Goal: Information Seeking & Learning: Check status

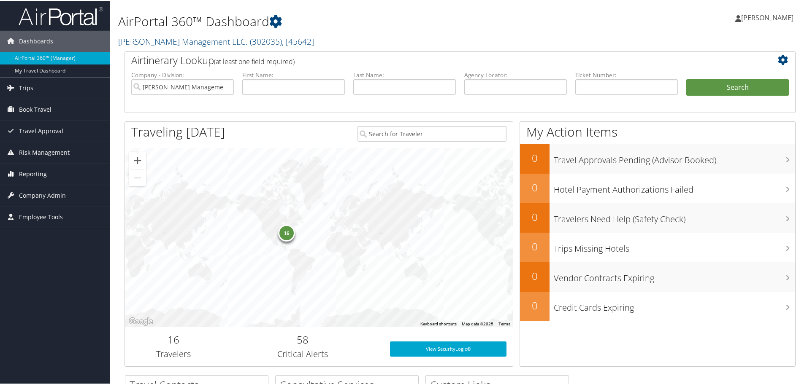
click at [30, 168] on span "Reporting" at bounding box center [33, 173] width 28 height 21
click at [34, 252] on span "Employee Tools" at bounding box center [41, 254] width 44 height 21
click at [40, 237] on span "Company Admin" at bounding box center [42, 232] width 47 height 21
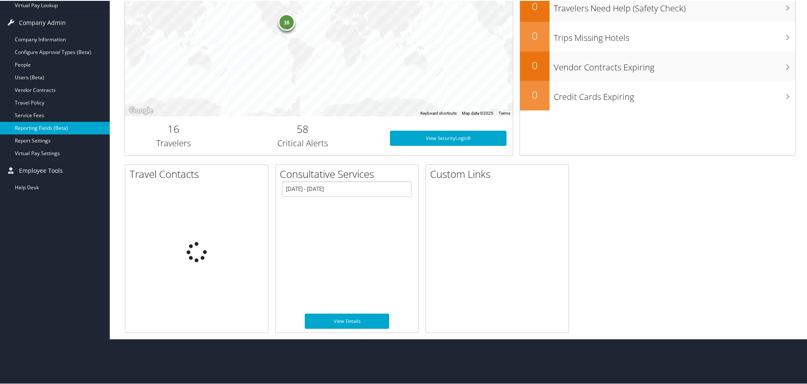
scroll to position [174, 0]
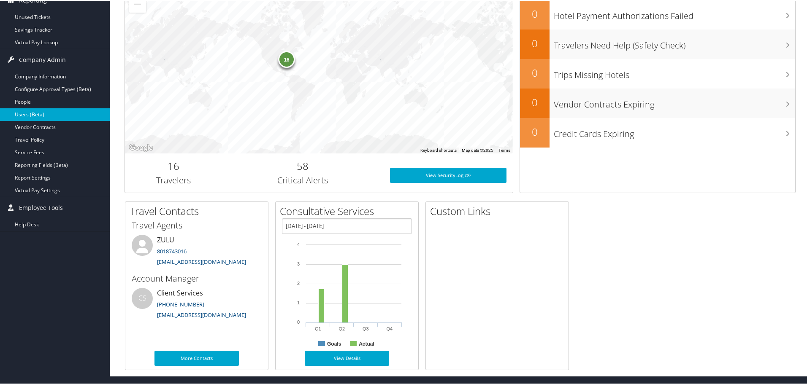
click at [63, 115] on link "Users (Beta)" at bounding box center [55, 114] width 110 height 13
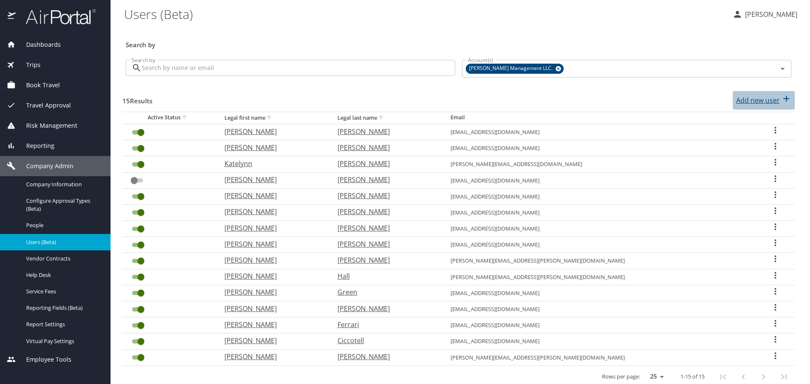
click at [782, 97] on icon "button" at bounding box center [787, 99] width 10 height 10
select select "US"
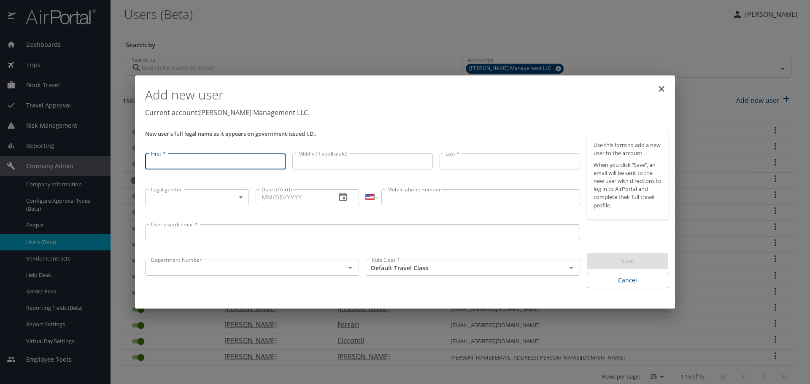
click at [243, 197] on body "Dashboards AirPortal 360™ Manager My Travel Dashboard Trips Airtinerary® Lookup…" at bounding box center [405, 192] width 810 height 384
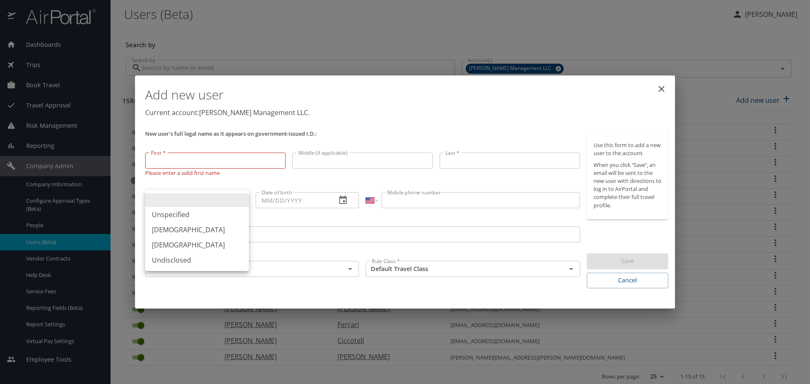
click at [243, 197] on li at bounding box center [197, 201] width 104 height 14
click at [567, 269] on icon "Open" at bounding box center [571, 269] width 10 height 10
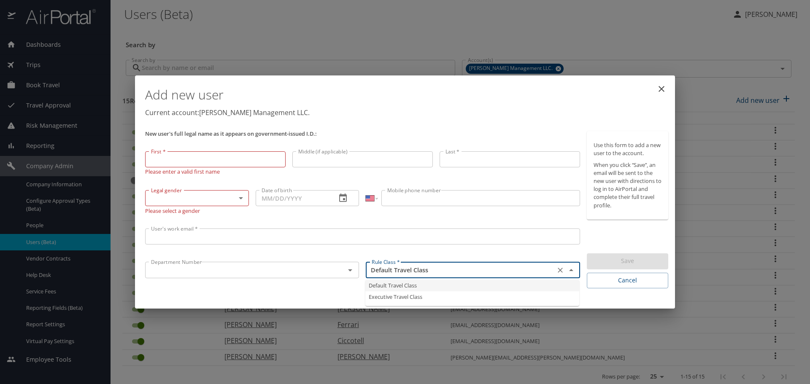
click at [566, 268] on button "Close" at bounding box center [572, 271] width 12 height 12
click at [660, 87] on icon "close" at bounding box center [662, 89] width 10 height 10
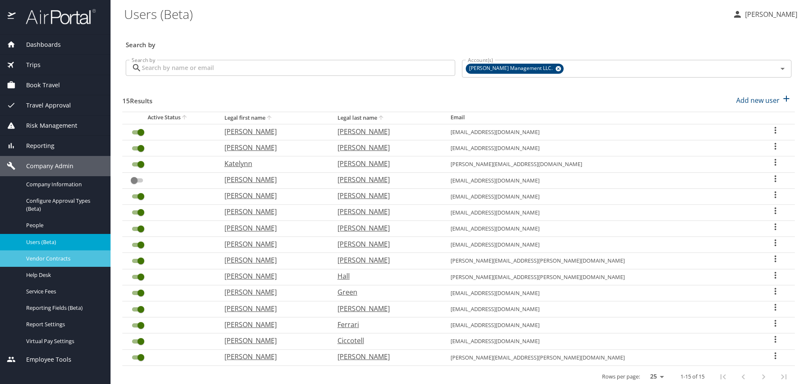
click at [58, 257] on span "Vendor Contracts" at bounding box center [63, 259] width 74 height 8
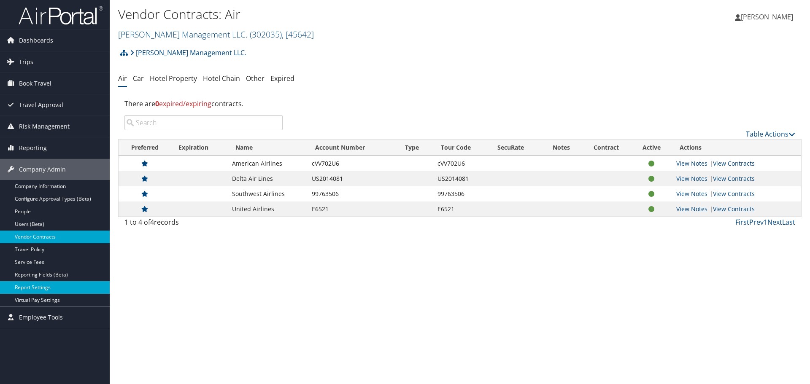
click at [48, 286] on link "Report Settings" at bounding box center [55, 288] width 110 height 13
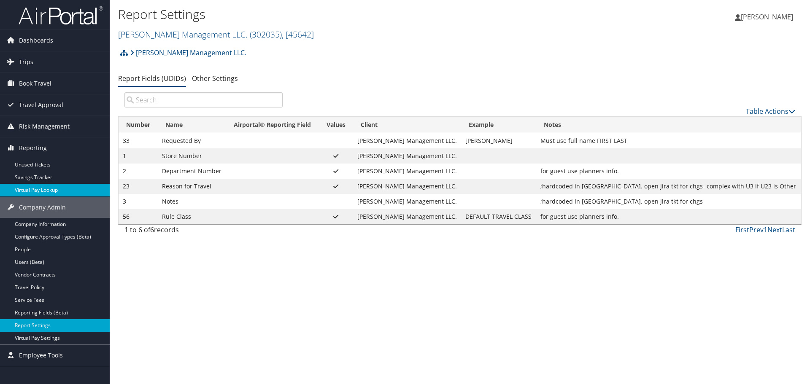
click at [32, 187] on link "Virtual Pay Lookup" at bounding box center [55, 190] width 110 height 13
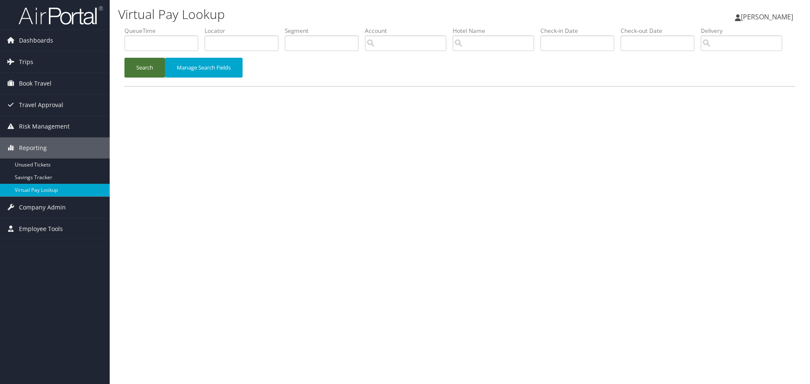
click at [149, 78] on button "Search" at bounding box center [145, 68] width 41 height 20
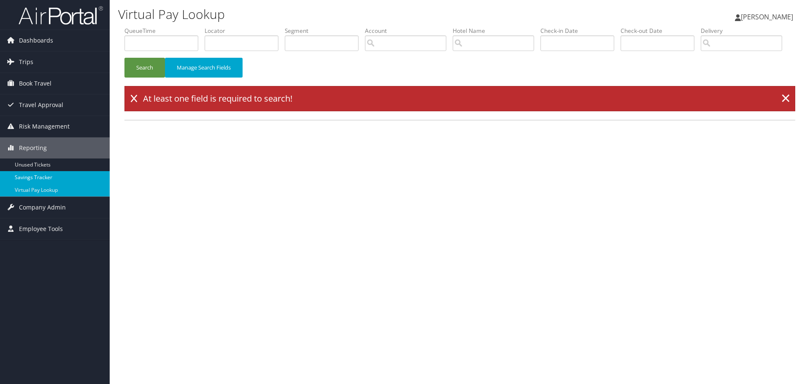
click at [33, 183] on link "Savings Tracker" at bounding box center [55, 177] width 110 height 13
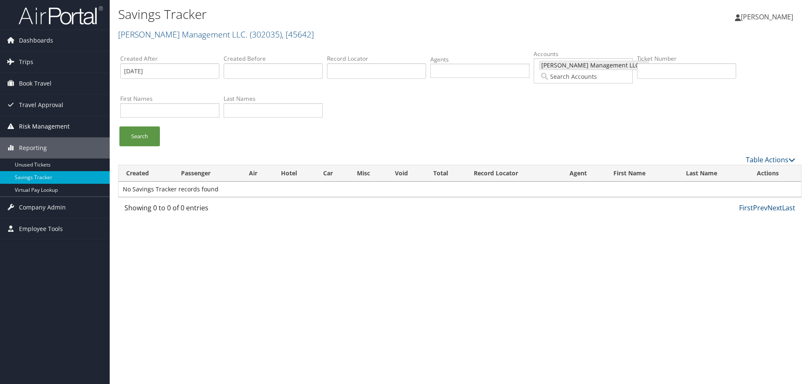
click at [30, 125] on span "Risk Management" at bounding box center [44, 126] width 51 height 21
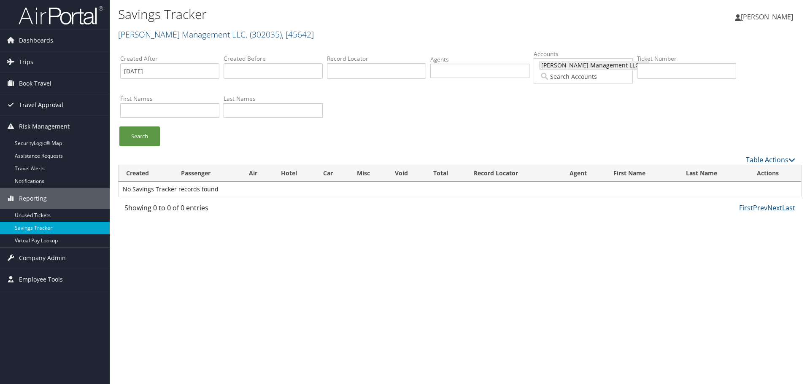
click at [36, 106] on span "Travel Approval" at bounding box center [41, 105] width 44 height 21
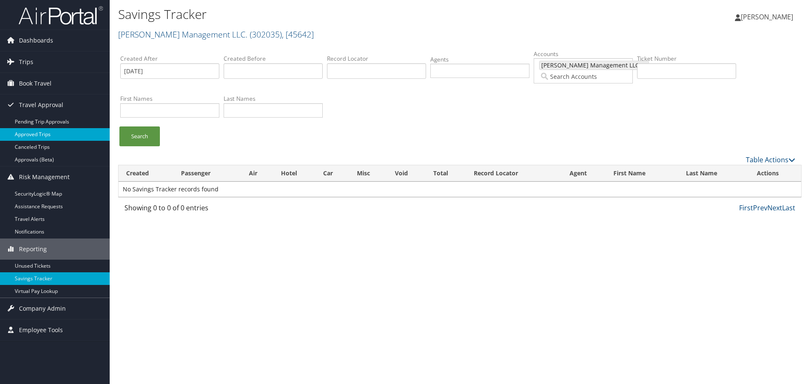
click at [46, 138] on link "Approved Trips" at bounding box center [55, 134] width 110 height 13
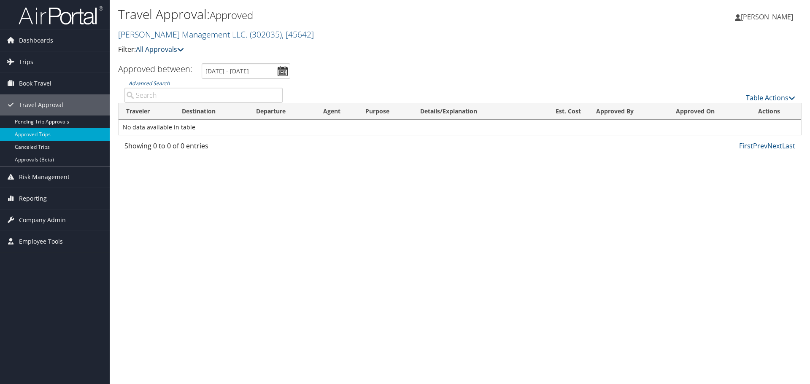
click at [168, 45] on link "All Approvals" at bounding box center [160, 49] width 48 height 9
click at [32, 62] on span "Trips" at bounding box center [26, 61] width 14 height 21
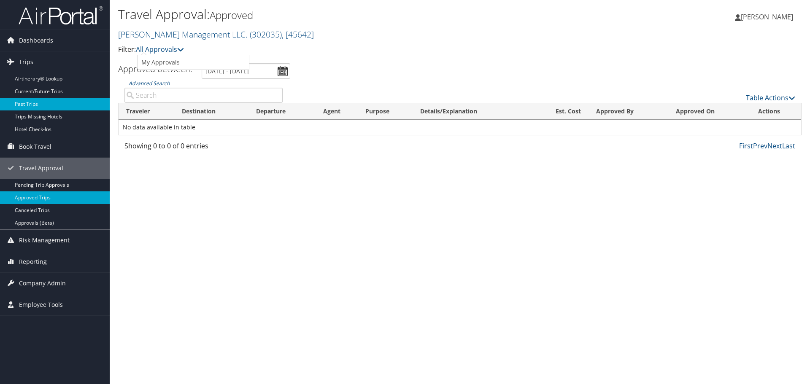
click at [38, 103] on link "Past Trips" at bounding box center [55, 104] width 110 height 13
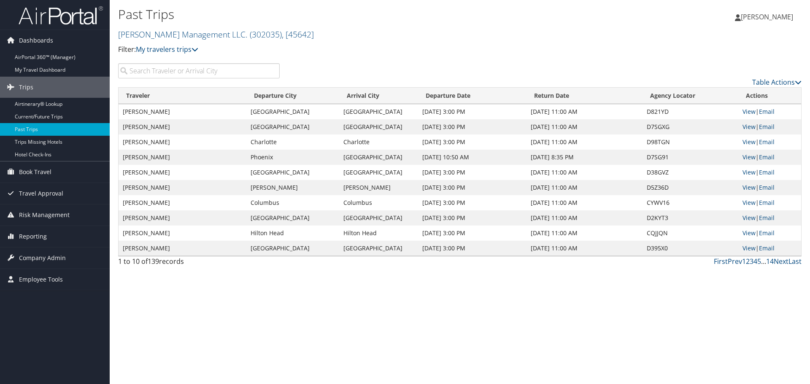
click at [146, 190] on td "[PERSON_NAME]" at bounding box center [183, 187] width 128 height 15
click at [750, 188] on link "View" at bounding box center [749, 188] width 13 height 8
click at [722, 265] on link "First" at bounding box center [721, 261] width 14 height 9
click at [722, 258] on link "First" at bounding box center [721, 261] width 14 height 9
click at [195, 49] on icon at bounding box center [195, 49] width 7 height 7
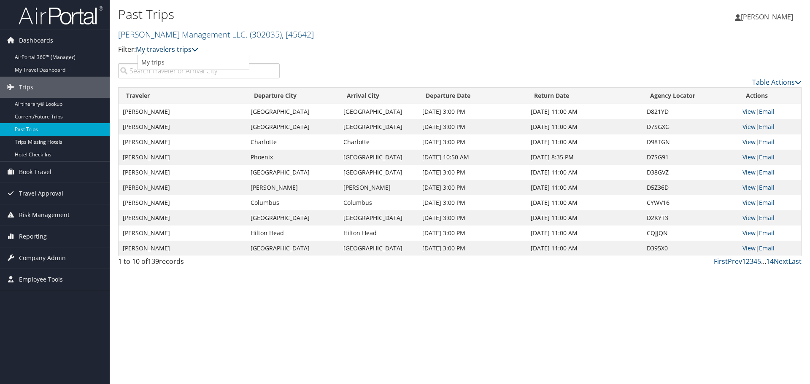
click at [195, 49] on icon at bounding box center [195, 49] width 7 height 7
click at [398, 49] on p "Filter: My travelers trips" at bounding box center [346, 49] width 456 height 11
click at [282, 32] on span ", [ 45642 ]" at bounding box center [298, 34] width 32 height 11
click at [351, 44] on p "Filter: My travelers trips" at bounding box center [346, 49] width 456 height 11
click at [29, 56] on link "AirPortal 360™ (Manager)" at bounding box center [55, 57] width 110 height 13
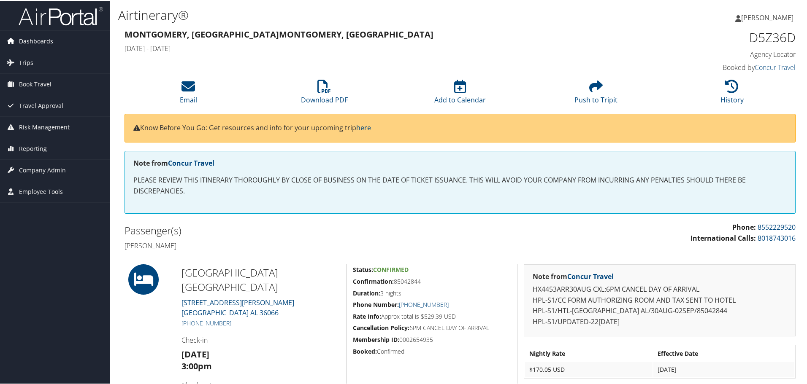
click at [58, 41] on link "Dashboards" at bounding box center [55, 40] width 110 height 21
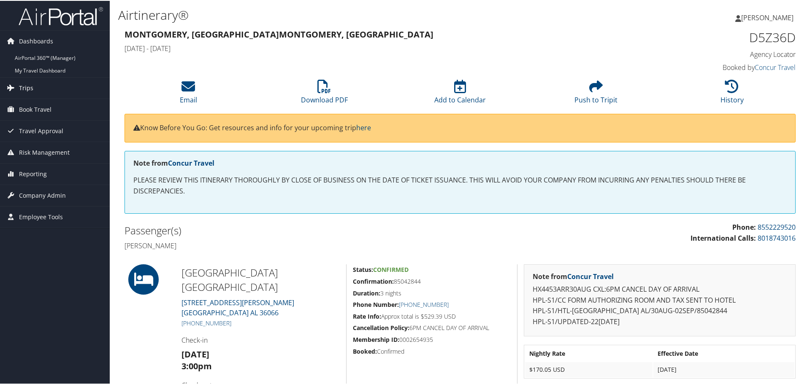
click at [32, 83] on span "Trips" at bounding box center [26, 87] width 14 height 21
click at [34, 96] on link "Trips" at bounding box center [55, 87] width 110 height 21
click at [34, 94] on link "Trips" at bounding box center [55, 87] width 110 height 21
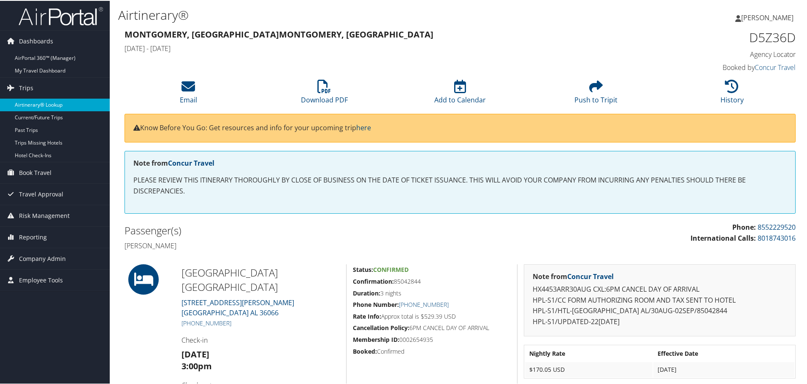
click at [37, 106] on link "Airtinerary® Lookup" at bounding box center [55, 104] width 110 height 13
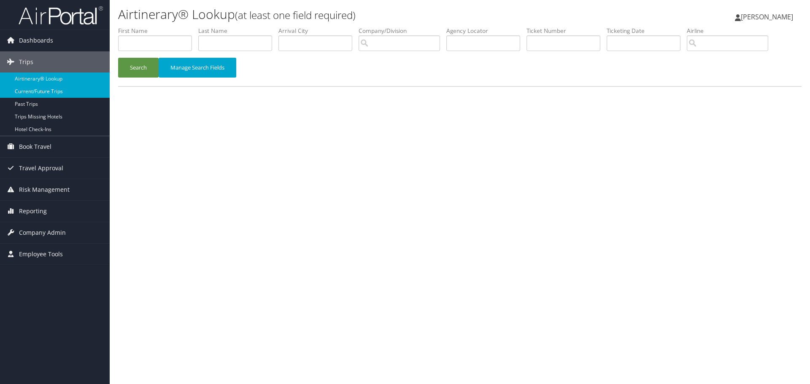
click at [29, 93] on link "Current/Future Trips" at bounding box center [55, 91] width 110 height 13
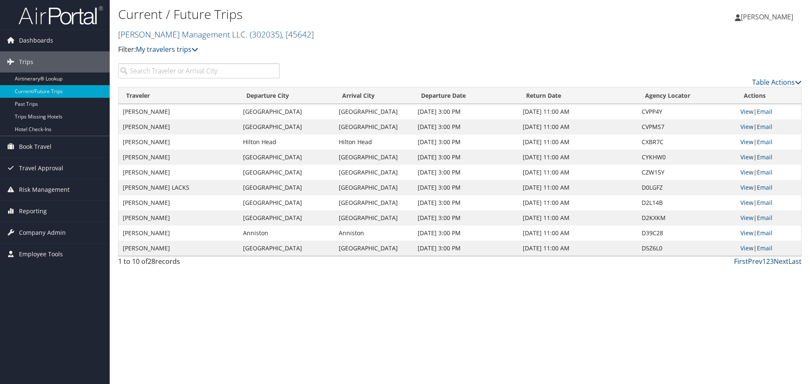
click at [373, 326] on div "Current / Future Trips [PERSON_NAME] Management LLC. ( 302035 ) , [ 45642 ] [PE…" at bounding box center [460, 192] width 701 height 384
click at [745, 112] on link "View" at bounding box center [747, 112] width 13 height 8
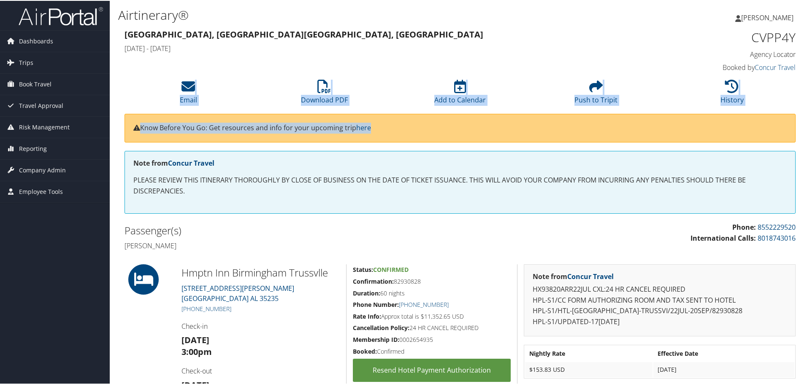
drag, startPoint x: 806, startPoint y: 75, endPoint x: 807, endPoint y: 145, distance: 70.5
click at [807, 145] on html "Menu Dashboards ► AirPortal 360™ (Manager) My Travel Dashboard Trips ► Airtiner…" at bounding box center [405, 192] width 810 height 384
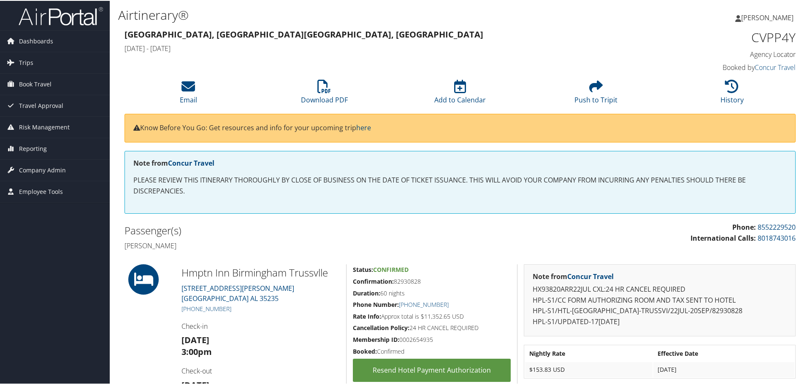
click at [624, 50] on div "Birmingham, AL Birmingham, AL Tue 22 Jul 2025 - Sat 20 Sep 2025" at bounding box center [374, 42] width 513 height 30
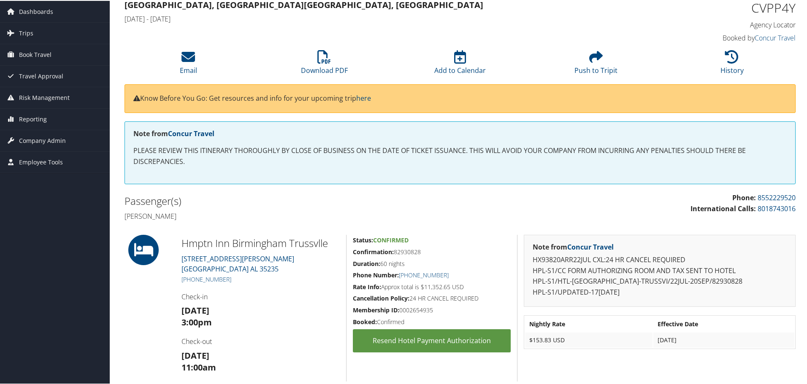
scroll to position [35, 0]
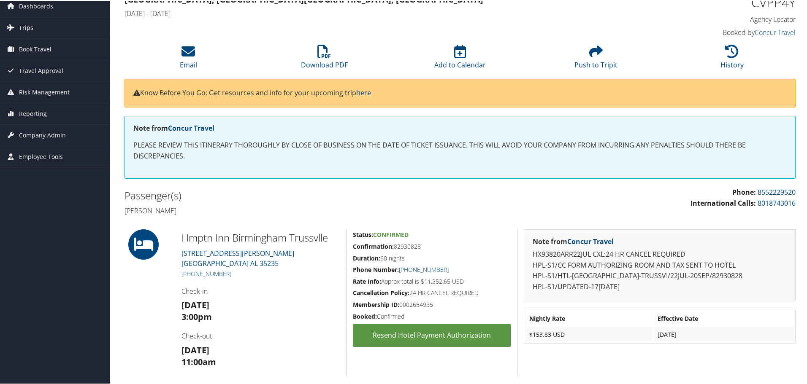
click at [33, 27] on link "Trips" at bounding box center [55, 26] width 110 height 21
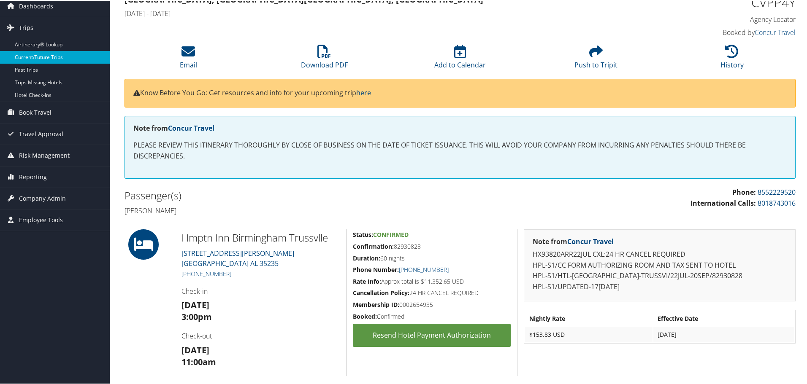
click at [40, 55] on link "Current/Future Trips" at bounding box center [55, 56] width 110 height 13
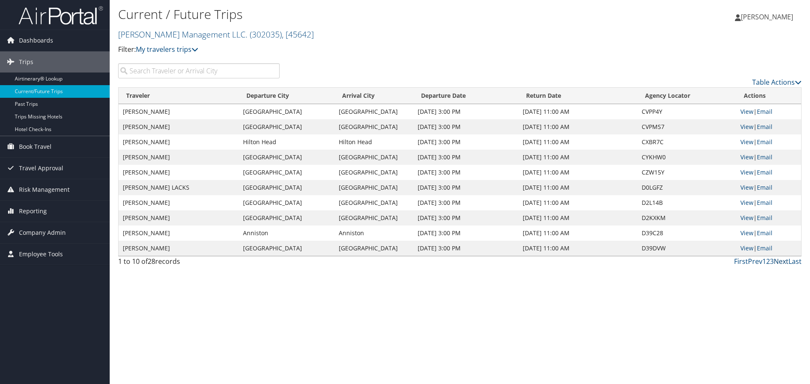
click at [785, 264] on link "Next" at bounding box center [781, 261] width 15 height 9
click at [783, 265] on link "Next" at bounding box center [781, 261] width 15 height 9
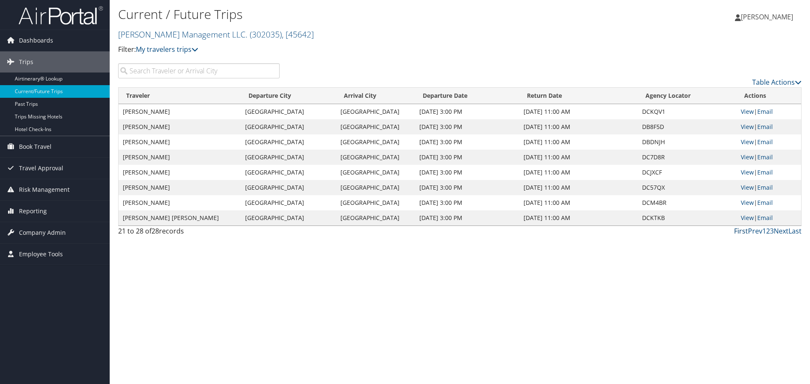
click at [741, 233] on link "First" at bounding box center [741, 231] width 14 height 9
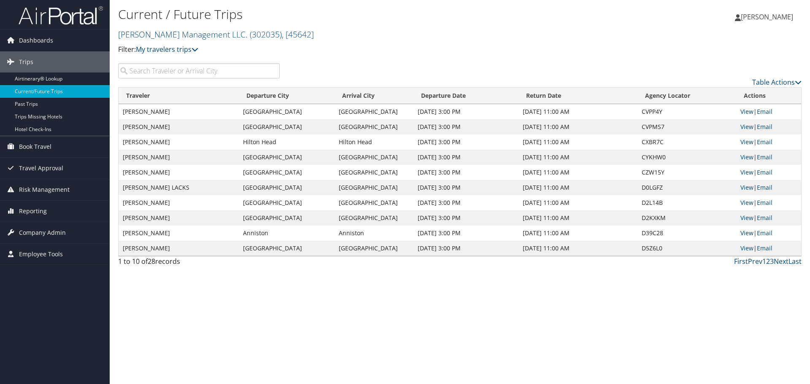
click at [741, 233] on link "View" at bounding box center [747, 233] width 13 height 8
click at [237, 246] on td "LARIOUS WEBB" at bounding box center [179, 248] width 120 height 15
click at [773, 262] on link "3" at bounding box center [772, 261] width 4 height 9
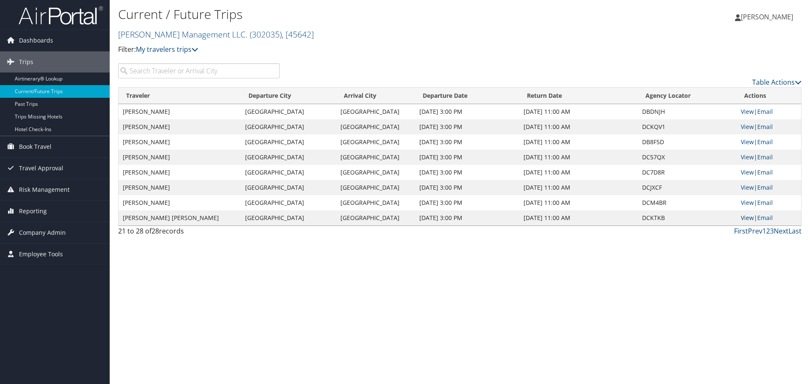
click at [747, 218] on link "View" at bounding box center [747, 218] width 13 height 8
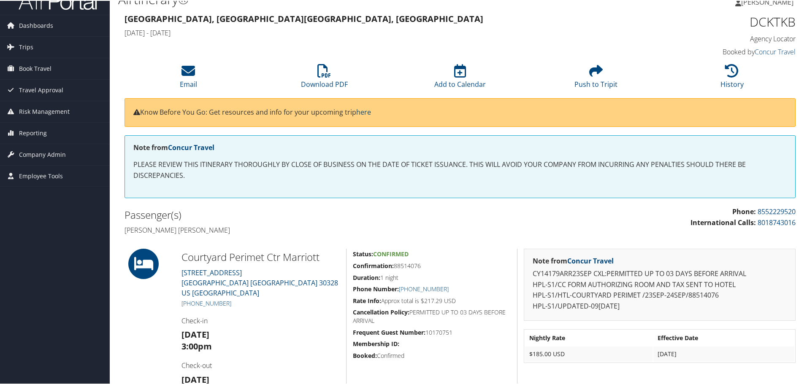
scroll to position [5, 0]
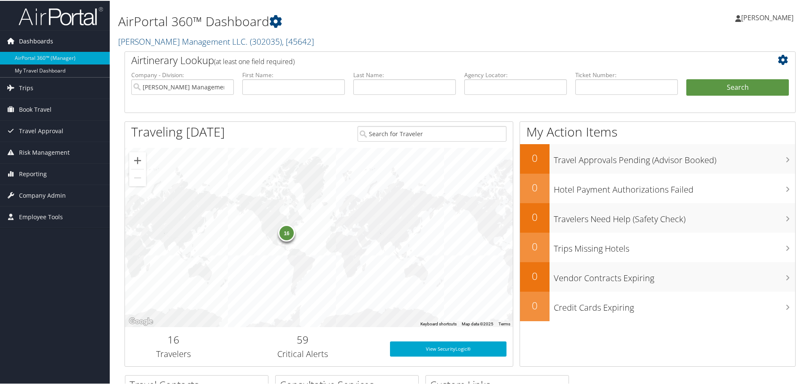
click at [23, 34] on span "Dashboards" at bounding box center [36, 40] width 34 height 21
